Goal: Use online tool/utility

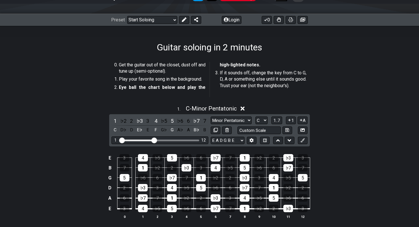
scroll to position [66, 0]
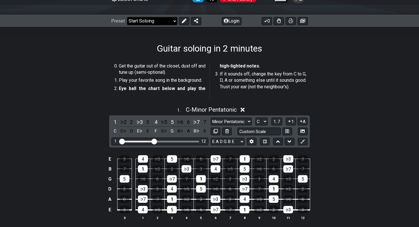
click at [165, 22] on select "Welcome to #fretflip! Initial Preset Custom Preset Minor Pentatonic Major Penta…" at bounding box center [152, 21] width 50 height 8
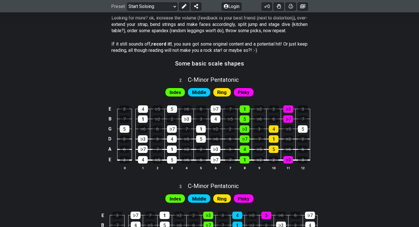
scroll to position [304, 0]
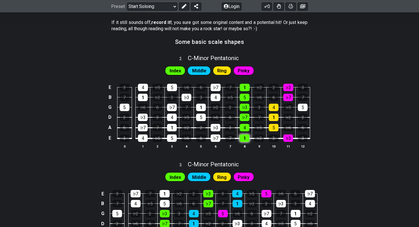
click at [245, 138] on div "1" at bounding box center [245, 138] width 10 height 7
click at [243, 128] on div "4" at bounding box center [245, 127] width 10 height 7
click at [245, 119] on div "♭7" at bounding box center [245, 117] width 10 height 7
click at [245, 117] on div "♭7" at bounding box center [245, 117] width 10 height 7
click at [245, 128] on div "4" at bounding box center [245, 127] width 10 height 7
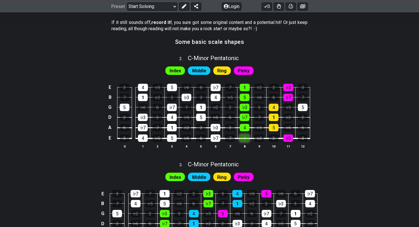
click at [245, 138] on div "1" at bounding box center [245, 138] width 10 height 7
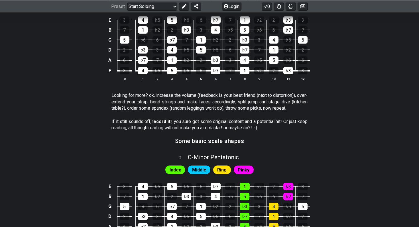
scroll to position [347, 0]
